Goal: Find specific page/section: Find specific page/section

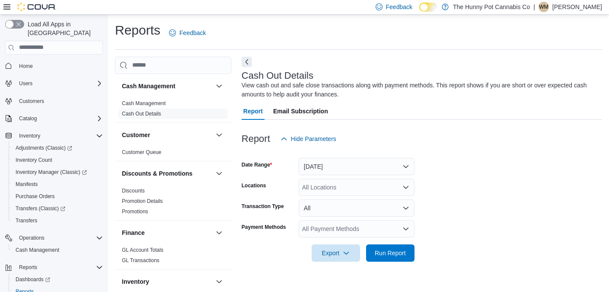
scroll to position [8, 0]
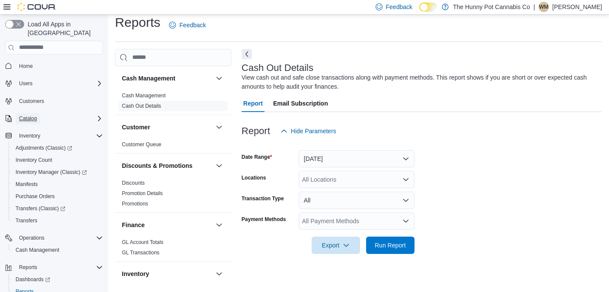
click at [40, 113] on button "Catalog" at bounding box center [28, 118] width 25 height 10
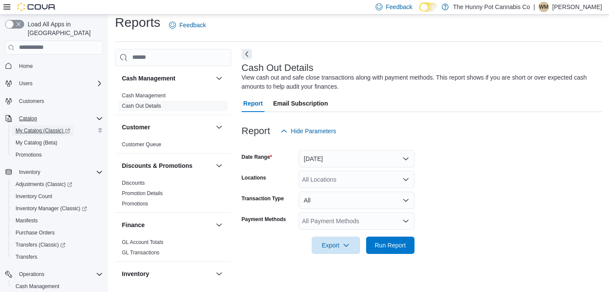
click at [42, 127] on span "My Catalog (Classic)" at bounding box center [43, 130] width 54 height 7
click at [41, 127] on span "My Catalog (Classic)" at bounding box center [43, 130] width 54 height 7
click at [48, 127] on span "My Catalog (Classic)" at bounding box center [43, 130] width 54 height 7
